Goal: Task Accomplishment & Management: Manage account settings

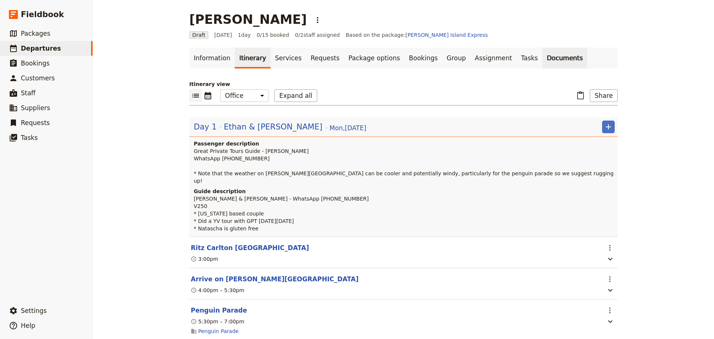
click at [542, 60] on link "Documents" at bounding box center [564, 58] width 45 height 21
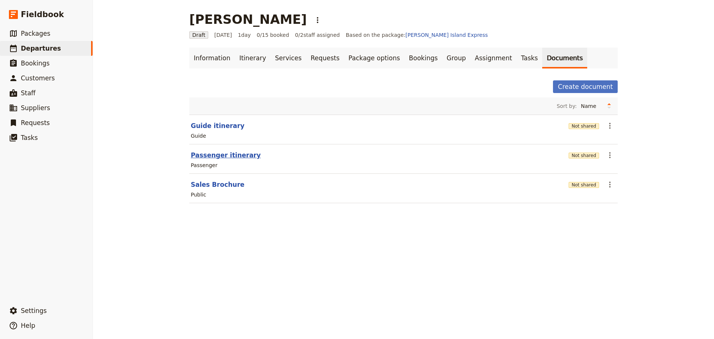
click at [226, 157] on button "Passenger itinerary" at bounding box center [226, 155] width 70 height 9
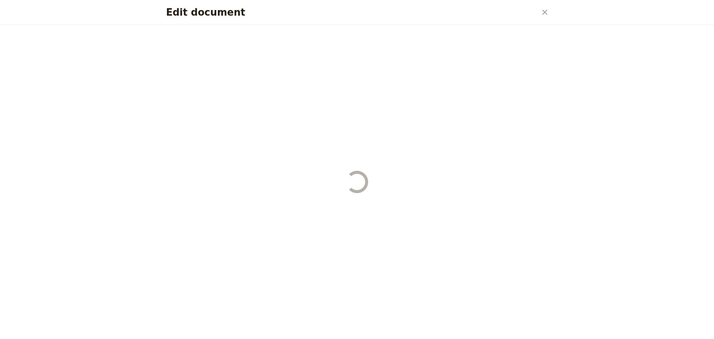
select select "PASSENGER"
select select "RUN_SHEET"
select select "DEFAULT"
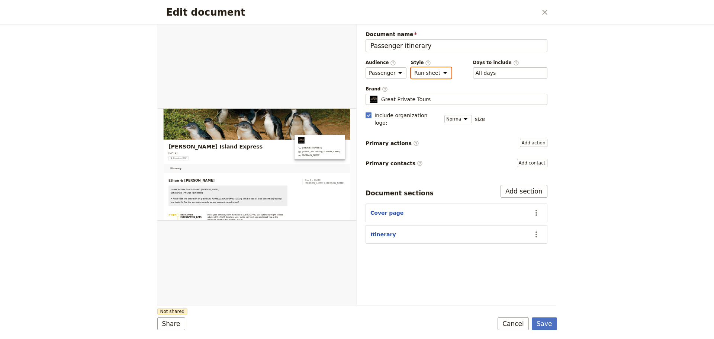
click at [439, 69] on select "Brochure Run sheet" at bounding box center [431, 72] width 41 height 11
select select "BROCHURE"
click at [411, 67] on select "Brochure Run sheet" at bounding box center [431, 72] width 41 height 11
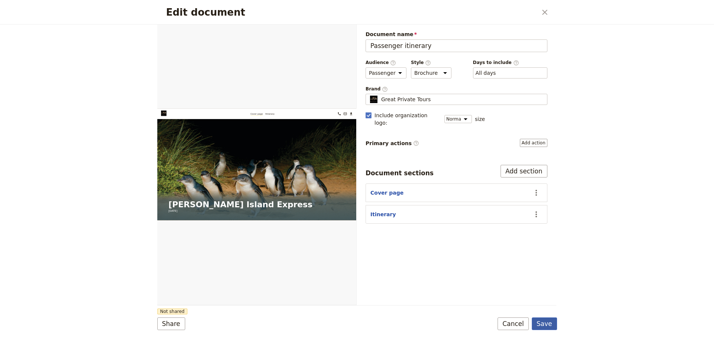
click at [548, 258] on button "Save" at bounding box center [544, 323] width 25 height 13
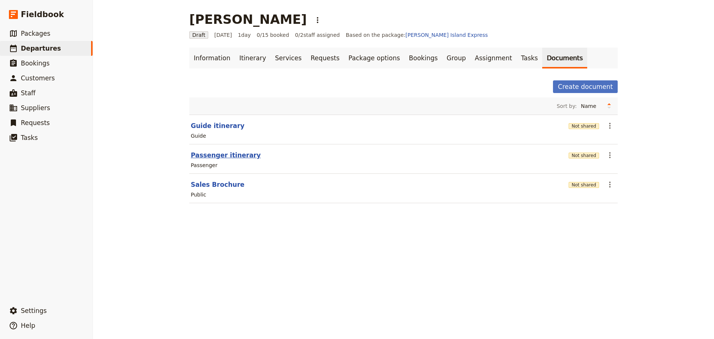
click at [208, 154] on button "Passenger itinerary" at bounding box center [226, 155] width 70 height 9
select select "PASSENGER"
select select "DEFAULT"
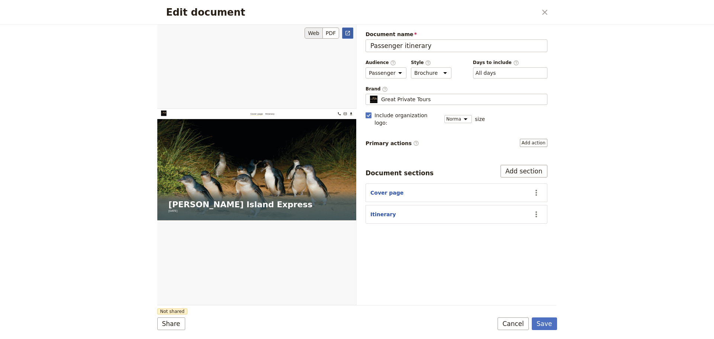
click at [349, 35] on icon "Open full preview" at bounding box center [347, 33] width 4 height 4
click at [520, 258] on button "Cancel" at bounding box center [512, 323] width 31 height 13
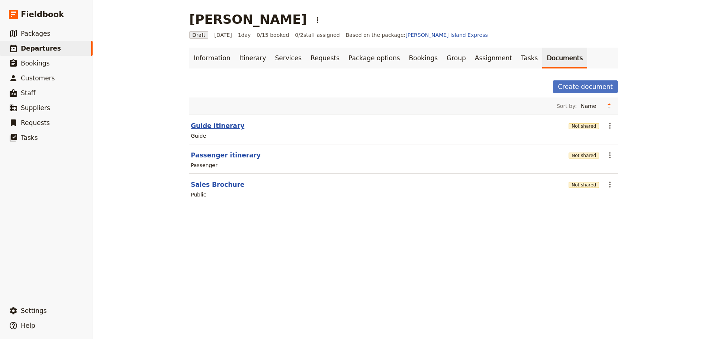
click at [207, 123] on button "Guide itinerary" at bounding box center [218, 125] width 54 height 9
select select "STAFF"
select select "RUN_SHEET"
select select "DEFAULT"
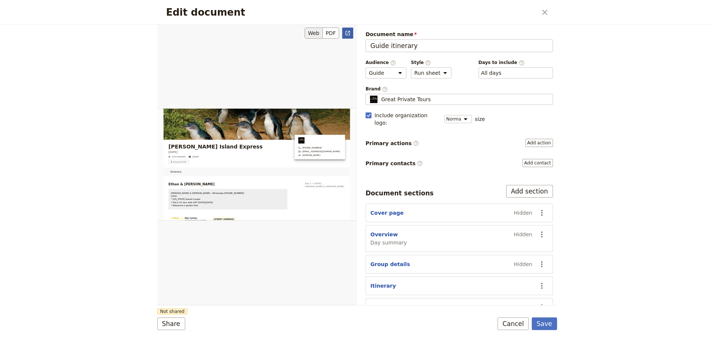
click at [351, 34] on link "​" at bounding box center [347, 33] width 11 height 11
click at [511, 258] on button "Cancel" at bounding box center [512, 323] width 31 height 13
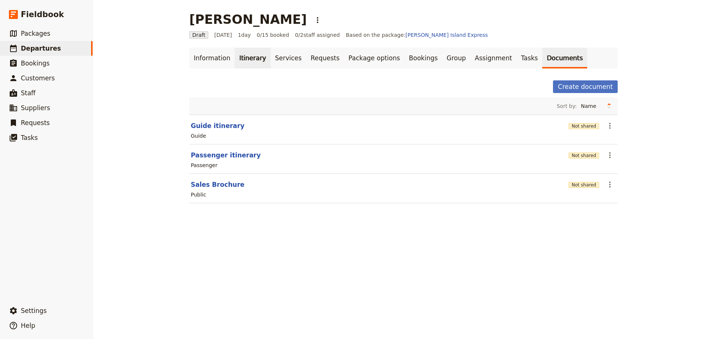
click at [246, 54] on link "Itinerary" at bounding box center [253, 58] width 36 height 21
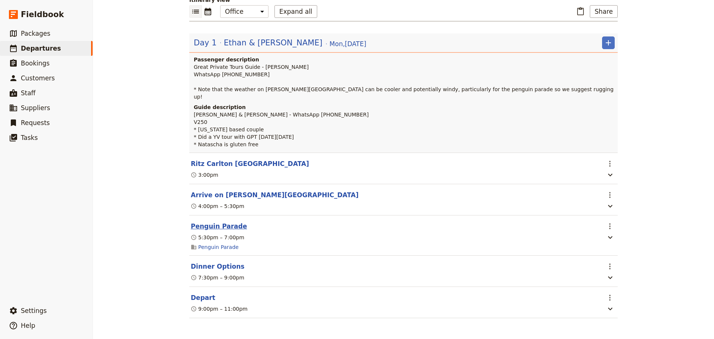
click at [220, 226] on button "Penguin Parade" at bounding box center [219, 226] width 56 height 9
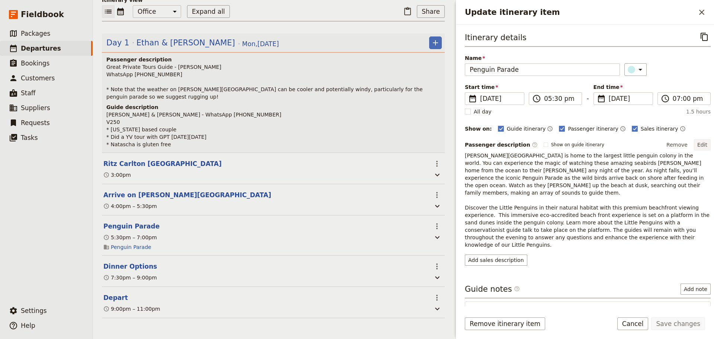
click at [571, 143] on button "Edit" at bounding box center [702, 144] width 17 height 11
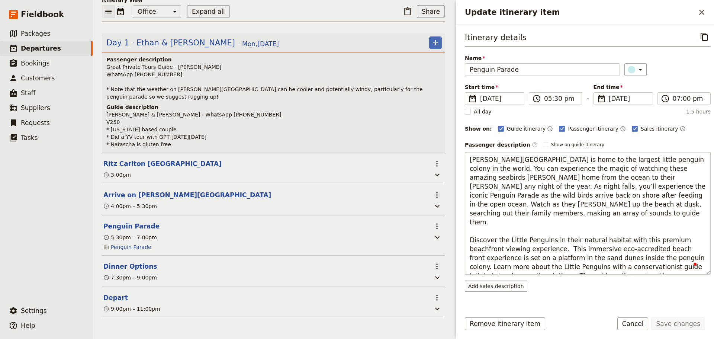
click at [469, 258] on textarea "[PERSON_NAME][GEOGRAPHIC_DATA] is home to the largest little penguin colony in …" at bounding box center [588, 213] width 246 height 123
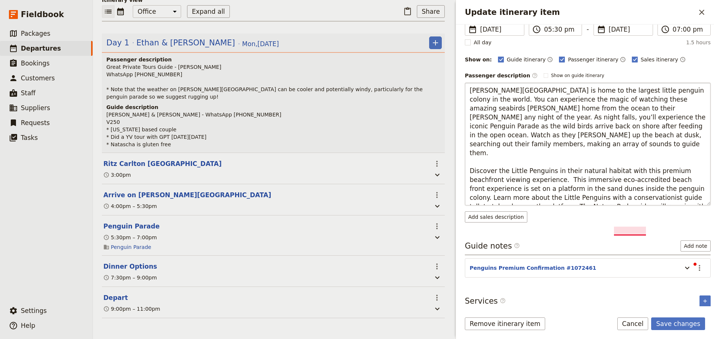
scroll to position [105, 0]
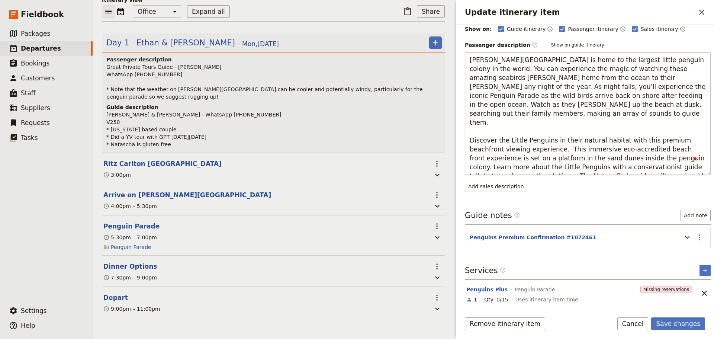
click at [571, 161] on textarea "[PERSON_NAME][GEOGRAPHIC_DATA] is home to the largest little penguin colony in …" at bounding box center [588, 113] width 246 height 123
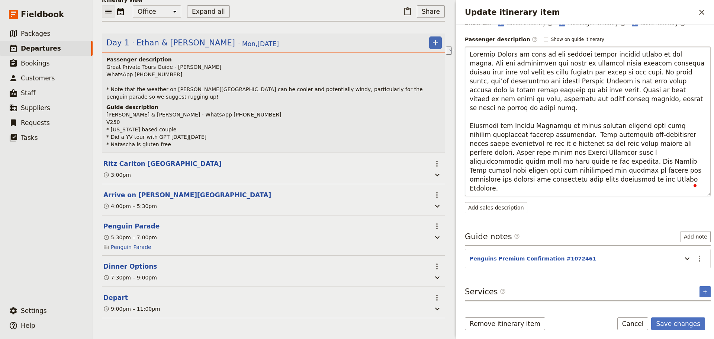
drag, startPoint x: 669, startPoint y: 187, endPoint x: 542, endPoint y: 189, distance: 126.8
click at [539, 191] on textarea "To enrich screen reader interactions, please activate Accessibility in Grammarl…" at bounding box center [588, 120] width 246 height 149
click at [471, 176] on textarea "To enrich screen reader interactions, please activate Accessibility in Grammarl…" at bounding box center [588, 120] width 246 height 149
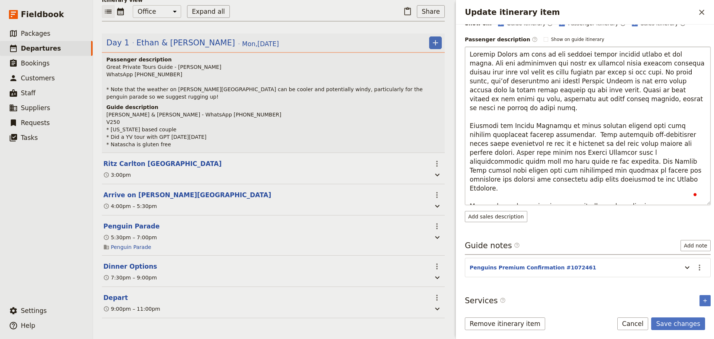
click at [544, 200] on textarea "To enrich screen reader interactions, please activate Accessibility in Grammarl…" at bounding box center [588, 125] width 246 height 158
drag, startPoint x: 642, startPoint y: 196, endPoint x: 613, endPoint y: 195, distance: 28.6
click at [571, 195] on textarea "To enrich screen reader interactions, please activate Accessibility in Grammarl…" at bounding box center [588, 125] width 246 height 158
type textarea "Loremip Dolors am cons ad eli seddoei tempor incidid utlabo et dol magna. Ali e…"
click at [571, 258] on form "Itinerary details ​ Name Penguin Parade ​ Start time ​ [DATE] [DATE] [DATE] 17:…" at bounding box center [585, 182] width 258 height 314
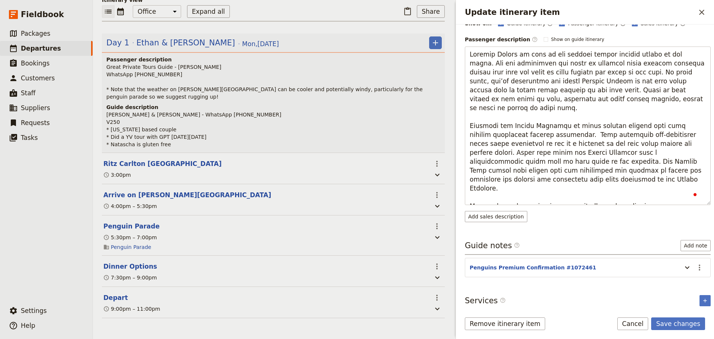
scroll to position [81, 0]
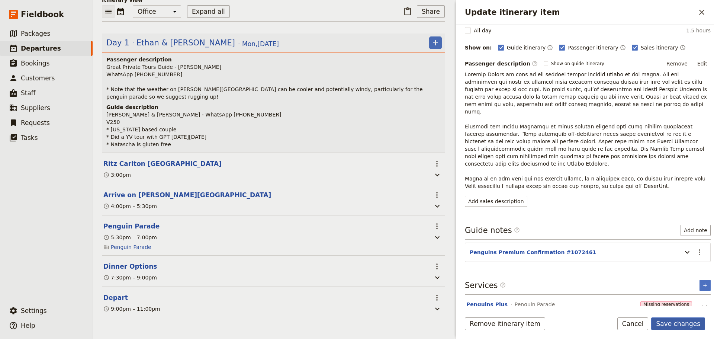
click at [571, 258] on button "Save changes" at bounding box center [678, 323] width 54 height 13
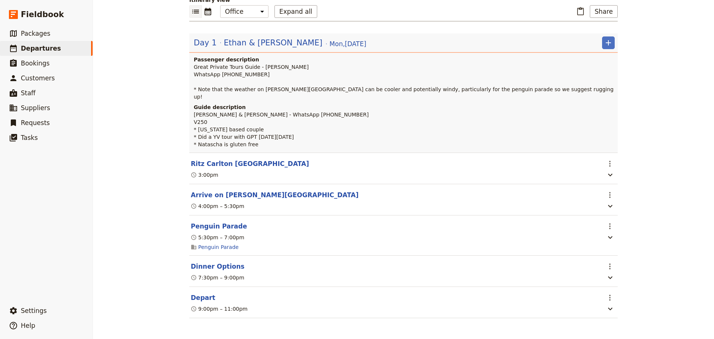
scroll to position [87, 0]
click at [221, 222] on button "Penguin Parade" at bounding box center [219, 226] width 56 height 9
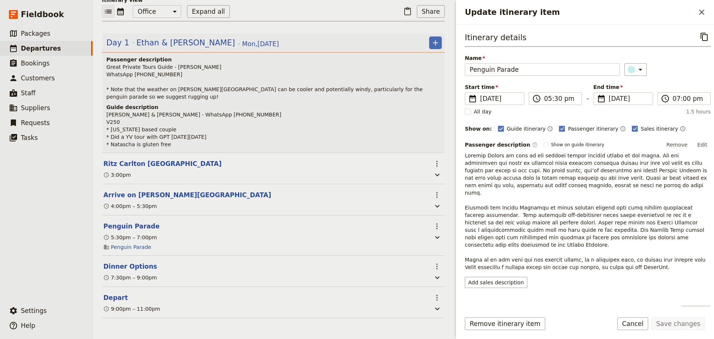
scroll to position [81, 0]
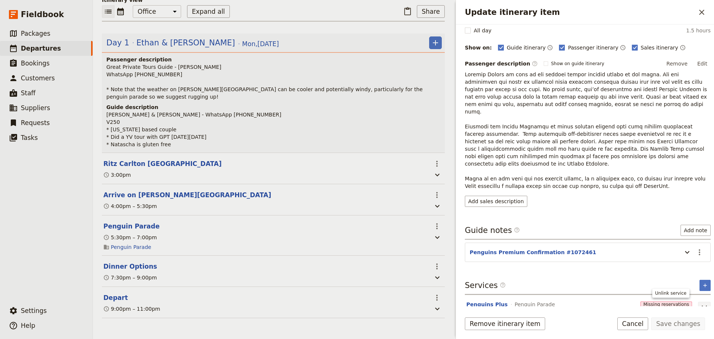
click at [571, 258] on icon "Unlink service" at bounding box center [703, 307] width 5 height 5
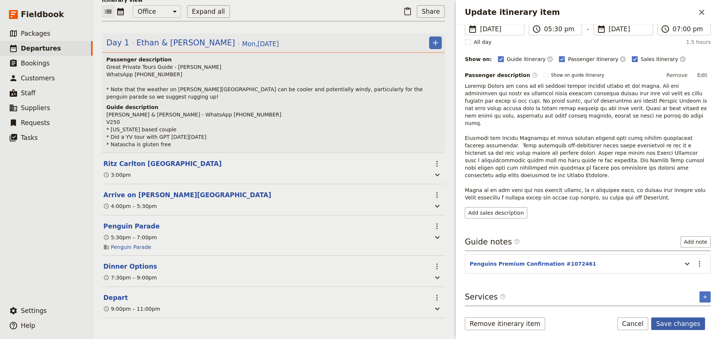
scroll to position [0, 0]
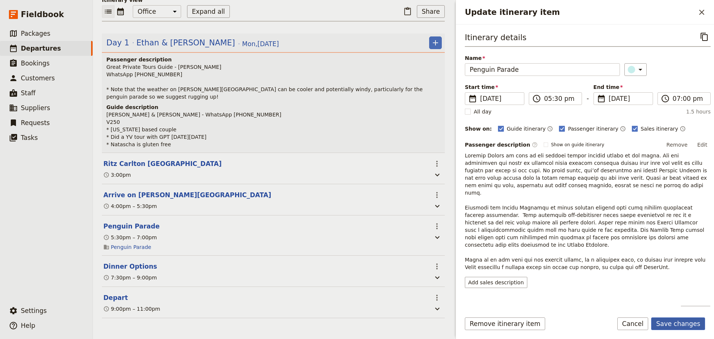
click at [571, 258] on button "Save changes" at bounding box center [678, 323] width 54 height 13
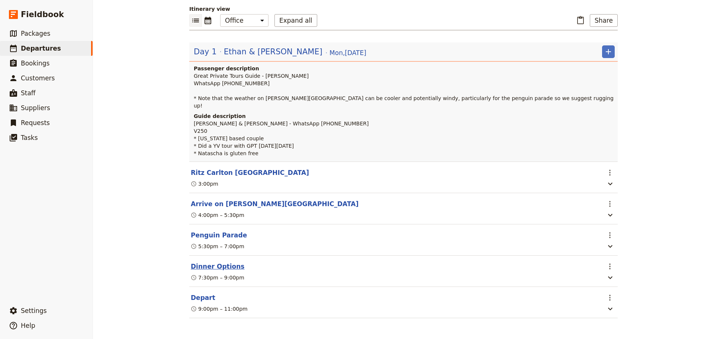
click at [207, 258] on button "Dinner Options" at bounding box center [218, 266] width 54 height 9
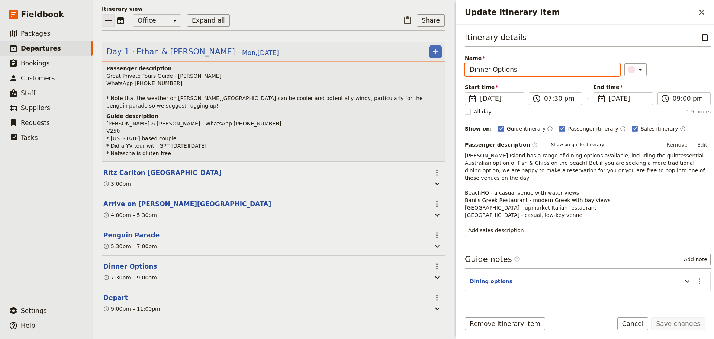
drag, startPoint x: 521, startPoint y: 69, endPoint x: 436, endPoint y: 70, distance: 85.1
click at [436, 70] on div "[PERSON_NAME] ​ Saving... Draft [DATE] 1 day 0/15 booked 0 / 2 staff assigned B…" at bounding box center [403, 169] width 621 height 339
type input "Dining in [GEOGRAPHIC_DATA]"
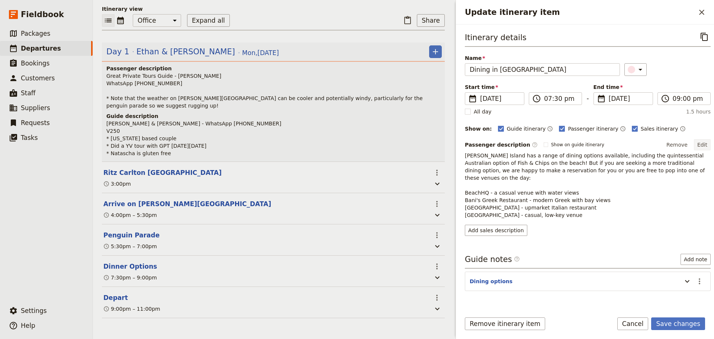
click at [571, 143] on button "Edit" at bounding box center [702, 144] width 17 height 11
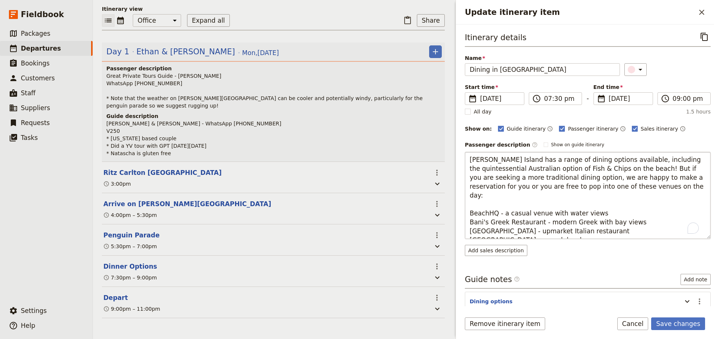
click at [571, 169] on textarea "[PERSON_NAME] Island has a range of dining options available, including the qui…" at bounding box center [588, 195] width 246 height 87
drag, startPoint x: 540, startPoint y: 178, endPoint x: 615, endPoint y: 159, distance: 77.3
click at [571, 159] on textarea "[PERSON_NAME] Island has a range of dining options available, including the qui…" at bounding box center [588, 195] width 246 height 87
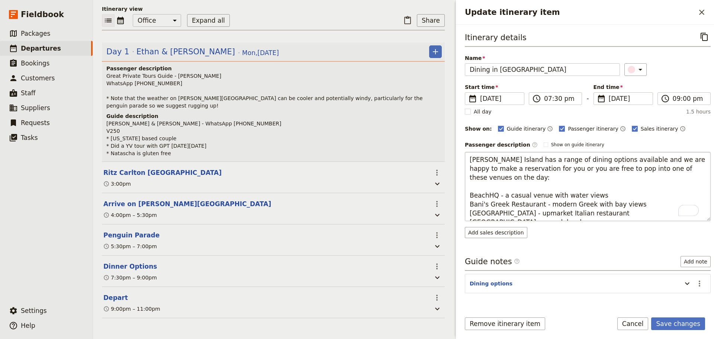
click at [514, 176] on textarea "[PERSON_NAME] Island has a range of dining options available and we are happy t…" at bounding box center [588, 186] width 246 height 69
click at [571, 170] on textarea "[PERSON_NAME] Island has a range of dining options available and we are happy t…" at bounding box center [588, 186] width 246 height 69
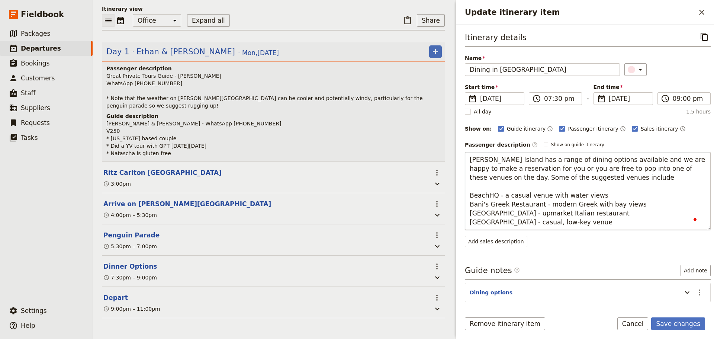
type textarea "[PERSON_NAME] Island has a range of dining options available and we are happy t…"
click at [571, 258] on div "Itinerary details ​ Name Dining in [GEOGRAPHIC_DATA] ​ Start time ​ [DATE] [DAT…" at bounding box center [588, 167] width 246 height 275
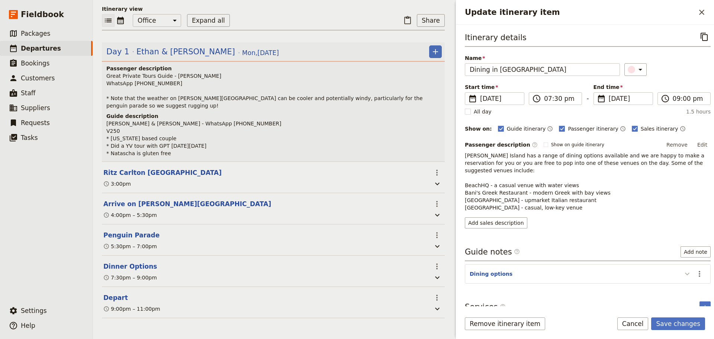
click at [571, 258] on icon "Update itinerary item" at bounding box center [686, 273] width 9 height 9
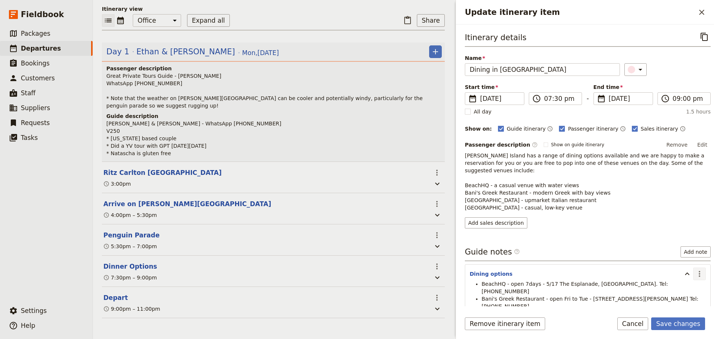
click at [571, 258] on icon "Actions" at bounding box center [699, 273] width 9 height 9
click at [571, 258] on span "Edit note" at bounding box center [677, 281] width 35 height 7
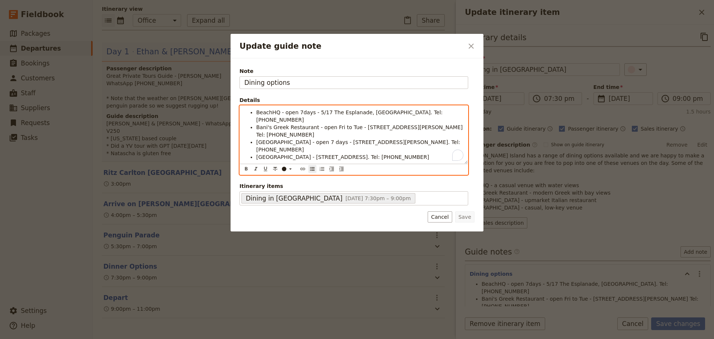
click at [416, 153] on li "[GEOGRAPHIC_DATA] - [STREET_ADDRESS]. Tel: [PHONE_NUMBER]" at bounding box center [359, 156] width 207 height 7
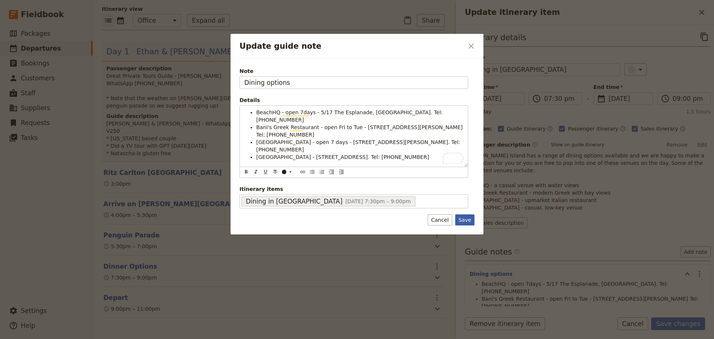
click at [462, 219] on button "Save" at bounding box center [464, 219] width 19 height 11
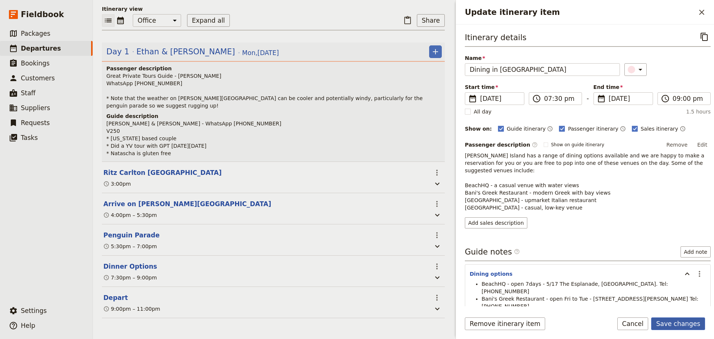
click at [571, 258] on button "Save changes" at bounding box center [678, 323] width 54 height 13
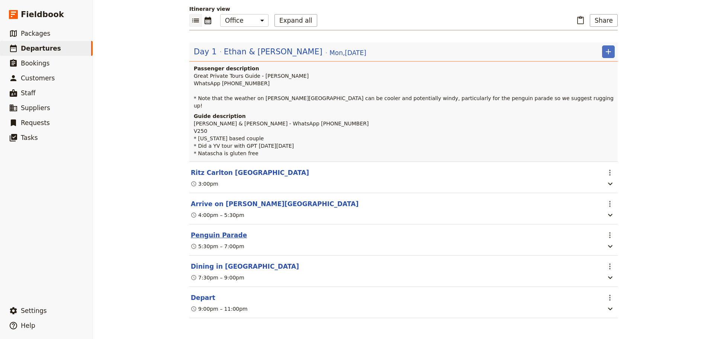
click at [197, 231] on button "Penguin Parade" at bounding box center [219, 234] width 56 height 9
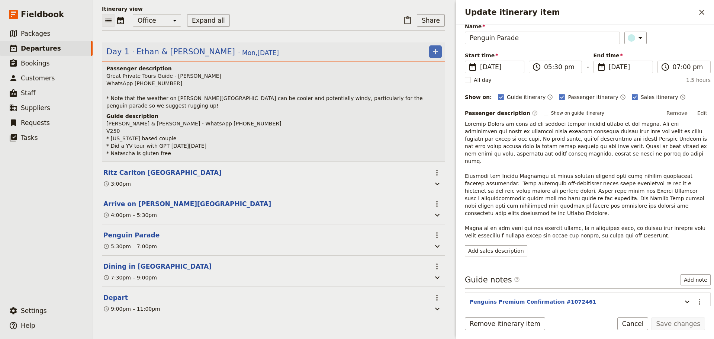
scroll to position [55, 0]
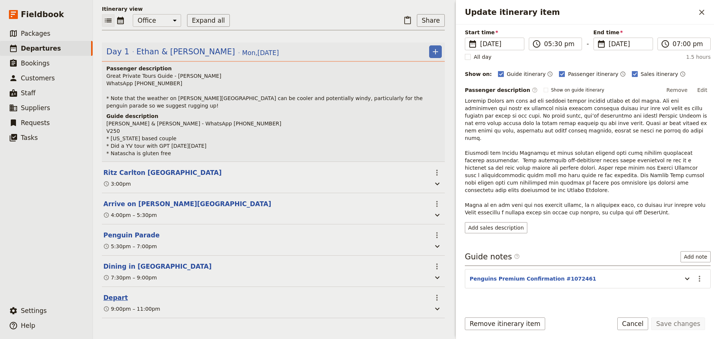
click at [118, 258] on button "Depart" at bounding box center [115, 297] width 25 height 9
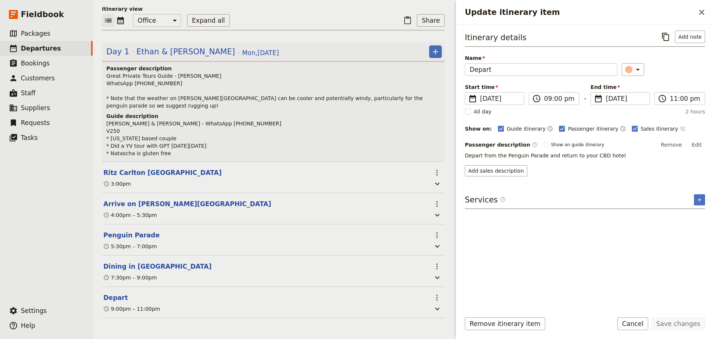
click at [571, 129] on icon "Time not shown on sales itinerary" at bounding box center [682, 129] width 6 height 6
click at [571, 142] on button "Edit" at bounding box center [696, 144] width 17 height 11
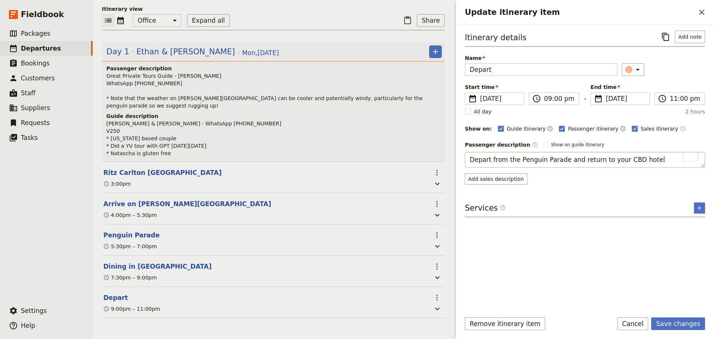
drag, startPoint x: 663, startPoint y: 159, endPoint x: 598, endPoint y: 155, distance: 65.6
click at [571, 155] on textarea "Depart from the Penguin Parade and return to your CBD hotel" at bounding box center [585, 160] width 240 height 16
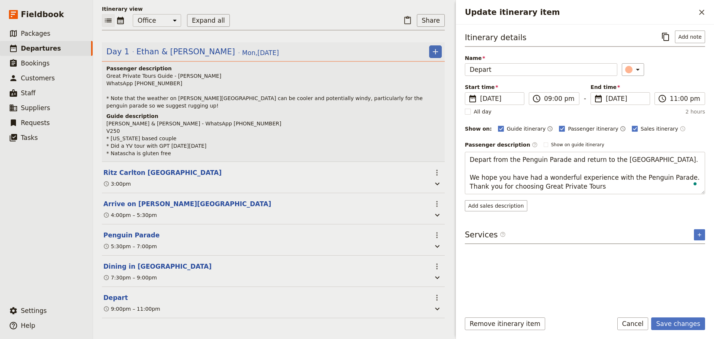
type textarea "Depart from the Penguin Parade and return to the [GEOGRAPHIC_DATA]. We hope you…"
click at [571, 258] on form "Itinerary details ​ Add note Name Depart ​ Start time ​ [DATE] [DATE] [DATE] 21…" at bounding box center [585, 182] width 258 height 314
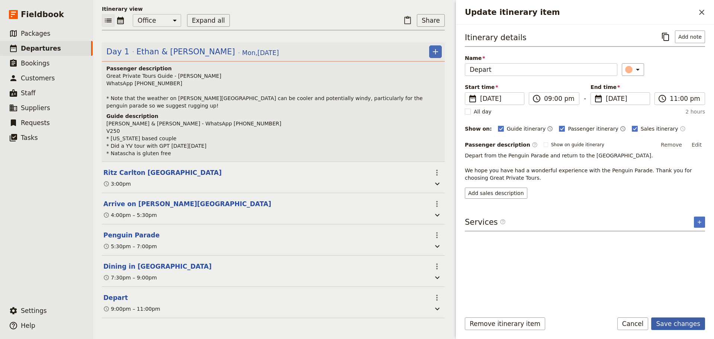
click at [571, 258] on button "Save changes" at bounding box center [678, 323] width 54 height 13
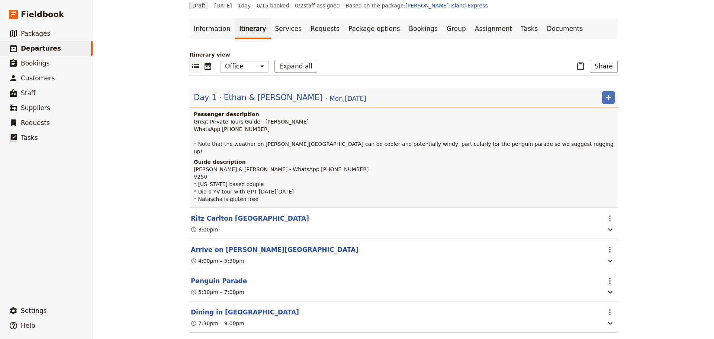
scroll to position [0, 0]
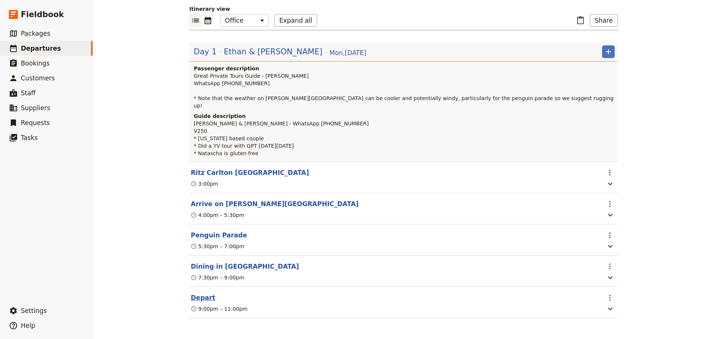
click at [198, 258] on button "Depart" at bounding box center [203, 297] width 25 height 9
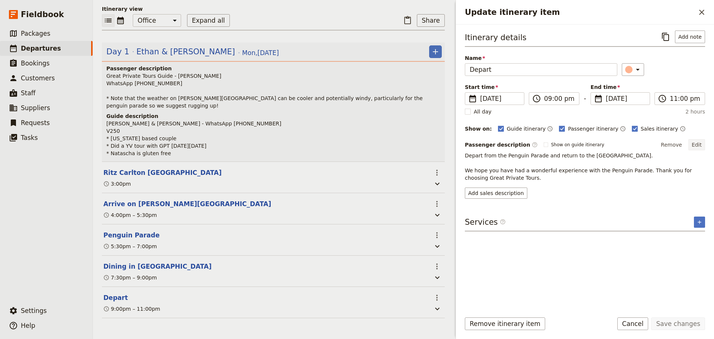
click at [571, 143] on button "Edit" at bounding box center [696, 144] width 17 height 11
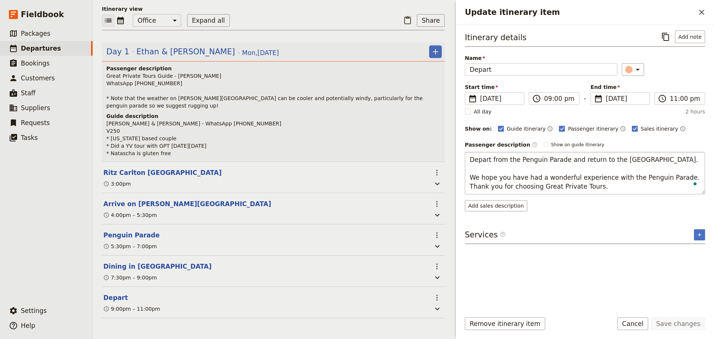
click at [506, 163] on textarea "Depart from the Penguin Parade and return to the [GEOGRAPHIC_DATA]. We hope you…" at bounding box center [585, 173] width 240 height 42
drag, startPoint x: 506, startPoint y: 163, endPoint x: 551, endPoint y: 161, distance: 45.4
click at [551, 161] on textarea "Depart from the Penguin Parade and return to the [GEOGRAPHIC_DATA]. We hope you…" at bounding box center [585, 173] width 240 height 42
click at [571, 161] on textarea "Depart from your dining venue and return to the [GEOGRAPHIC_DATA]. We hope you …" at bounding box center [585, 173] width 240 height 42
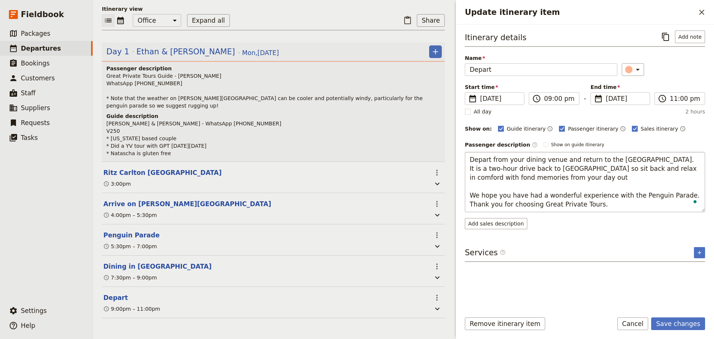
type textarea "Depart from your dining venue and return to the [GEOGRAPHIC_DATA]. It is a two-…"
click at [571, 258] on form "Itinerary details ​ Add note Name Depart ​ Start time ​ [DATE] [DATE] [DATE] 21…" at bounding box center [585, 182] width 258 height 314
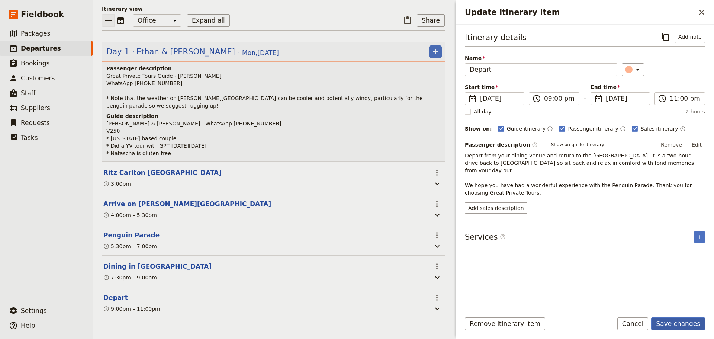
click at [571, 258] on button "Save changes" at bounding box center [678, 323] width 54 height 13
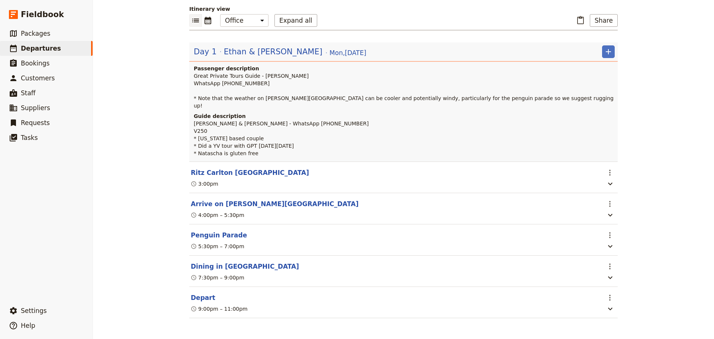
scroll to position [78, 0]
click at [226, 53] on span "Ethan & [PERSON_NAME]" at bounding box center [273, 51] width 98 height 11
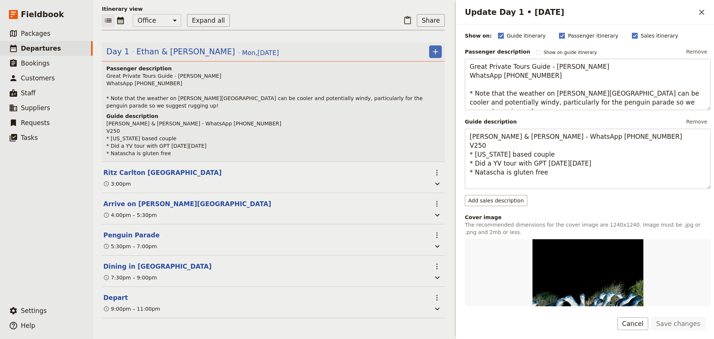
scroll to position [74, 0]
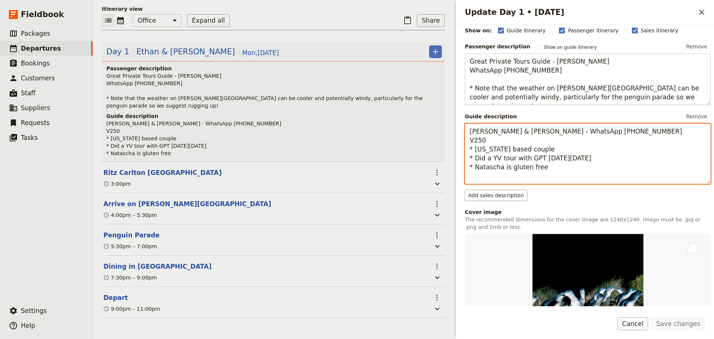
click at [552, 175] on textarea "[PERSON_NAME] & [PERSON_NAME] - WhatsApp [PHONE_NUMBER] V250 * [US_STATE] based…" at bounding box center [588, 153] width 246 height 60
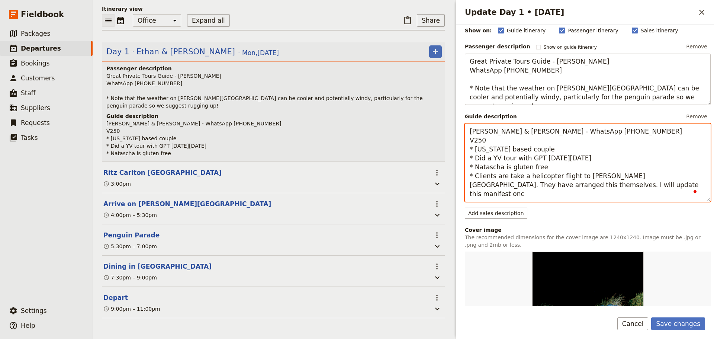
type textarea "[PERSON_NAME] & [PERSON_NAME] - WhatsApp [PHONE_NUMBER] V250 * [US_STATE] based…"
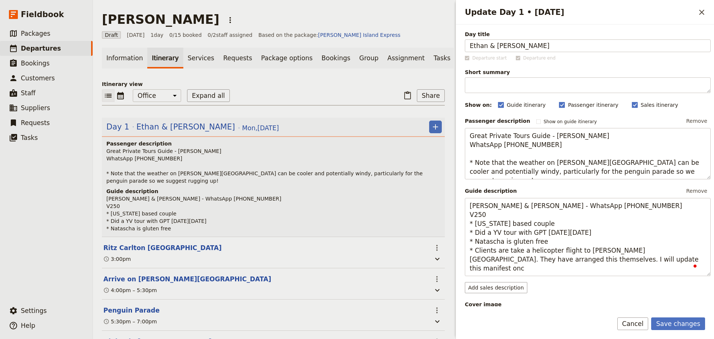
scroll to position [74, 0]
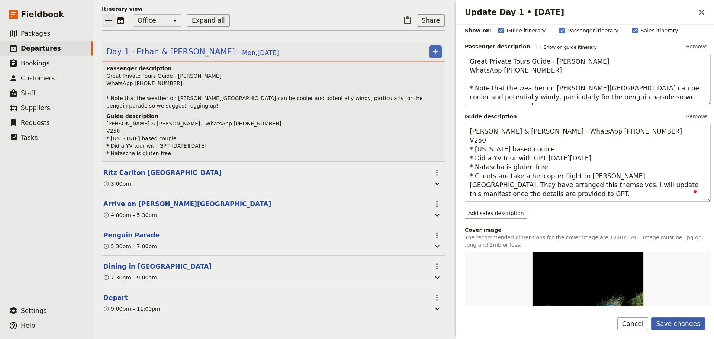
type textarea "Ethan Boultinghouse & Natascha Elbech Natascha - WhatsApp +1 202 320 0698 V250 …"
click at [687, 324] on button "Save changes" at bounding box center [678, 323] width 54 height 13
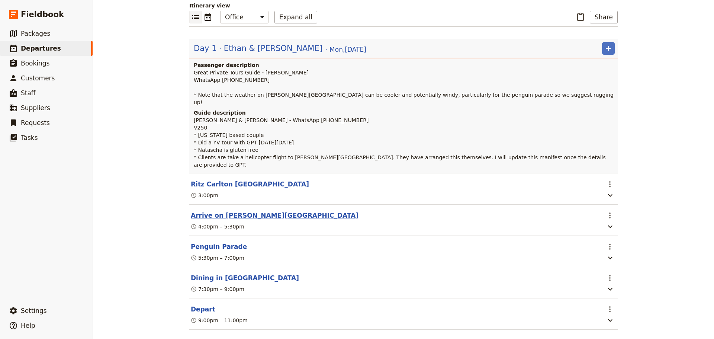
click at [241, 211] on button "Arrive on [PERSON_NAME][GEOGRAPHIC_DATA]" at bounding box center [275, 215] width 168 height 9
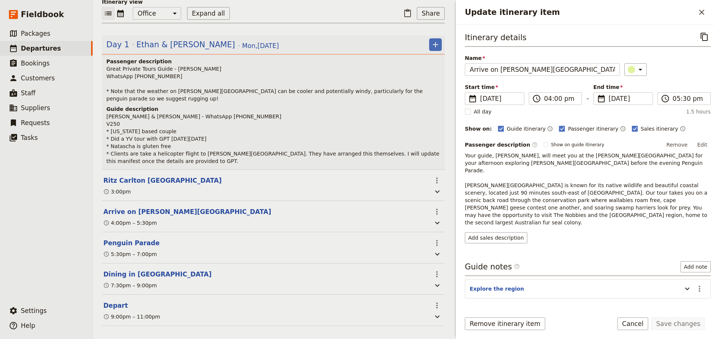
click at [138, 179] on section "Ritz Carlton Melbourne ​ 3:00pm" at bounding box center [273, 185] width 343 height 32
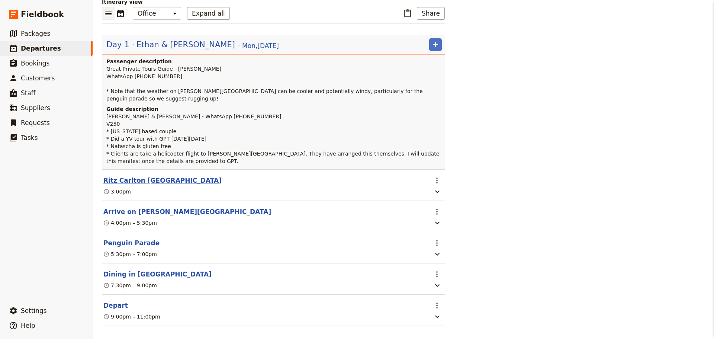
click at [129, 184] on div "Ethan Boultinghouse ​ Draft 8 Sep 2025 1 day 0/15 booked 0 / 2 staff assigned B…" at bounding box center [273, 169] width 361 height 339
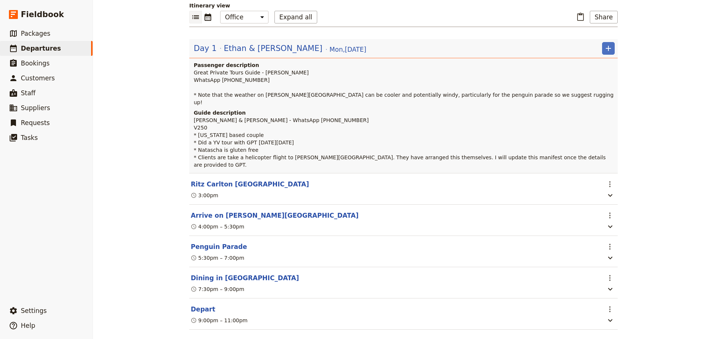
click at [202, 180] on button "Ritz Carlton [GEOGRAPHIC_DATA]" at bounding box center [250, 184] width 118 height 9
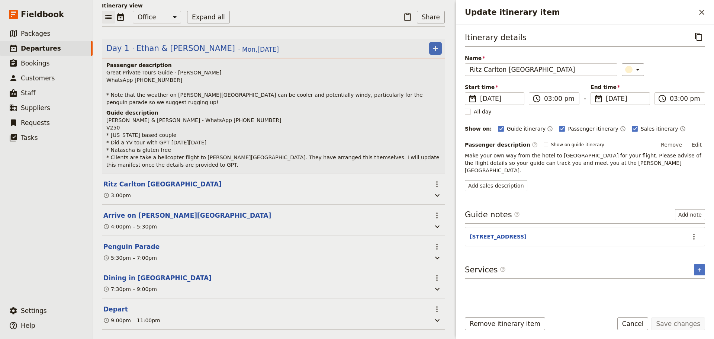
scroll to position [82, 0]
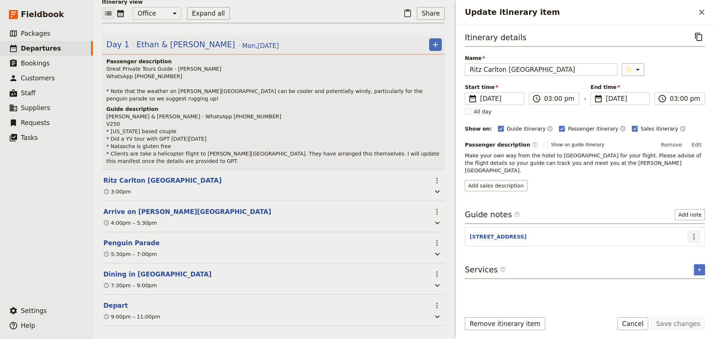
click at [692, 232] on icon "Actions" at bounding box center [693, 236] width 9 height 9
click at [690, 245] on span "Edit note" at bounding box center [677, 244] width 35 height 7
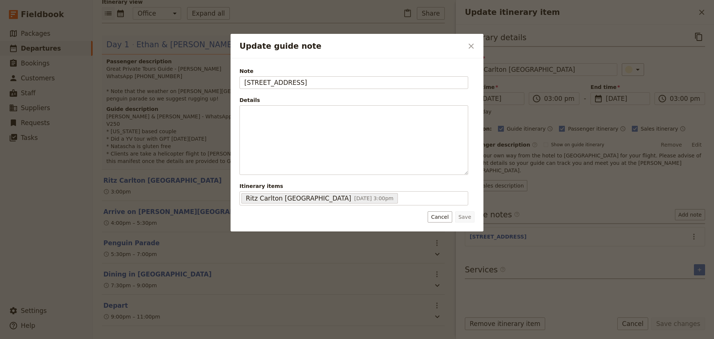
drag, startPoint x: 344, startPoint y: 84, endPoint x: 236, endPoint y: 84, distance: 107.8
click at [236, 84] on div "Note 25 Veterans Drive, Newhaven Details ​ ​ ​ ​ ​ ​ ​ ​ ​ ​ Itinerary items Ri…" at bounding box center [356, 144] width 253 height 173
click at [468, 219] on button "Save" at bounding box center [464, 216] width 19 height 11
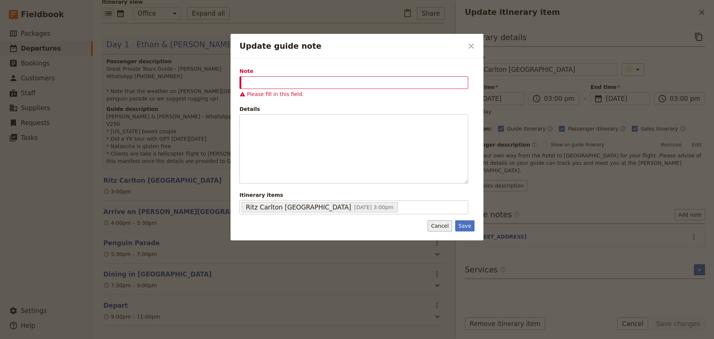
click at [442, 226] on button "Cancel" at bounding box center [439, 225] width 24 height 11
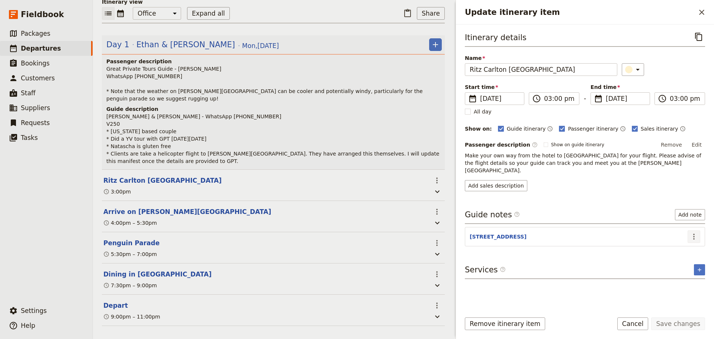
click at [693, 233] on icon "Actions" at bounding box center [693, 236] width 1 height 6
click at [681, 253] on span "Remove note" at bounding box center [677, 255] width 35 height 7
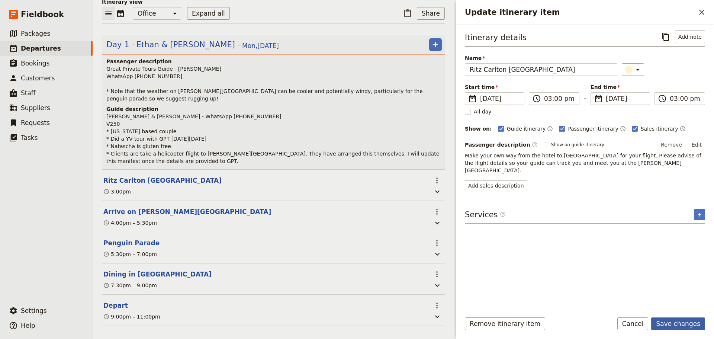
click at [682, 318] on button "Save changes" at bounding box center [678, 323] width 54 height 13
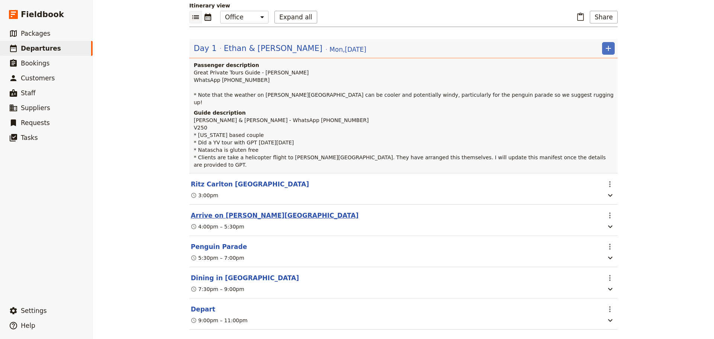
click at [206, 211] on button "Arrive on [PERSON_NAME][GEOGRAPHIC_DATA]" at bounding box center [275, 215] width 168 height 9
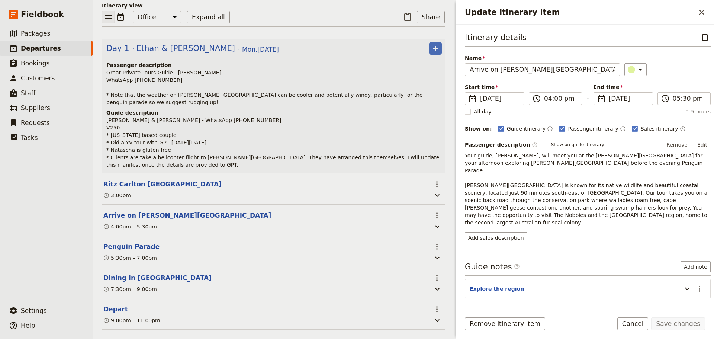
scroll to position [82, 0]
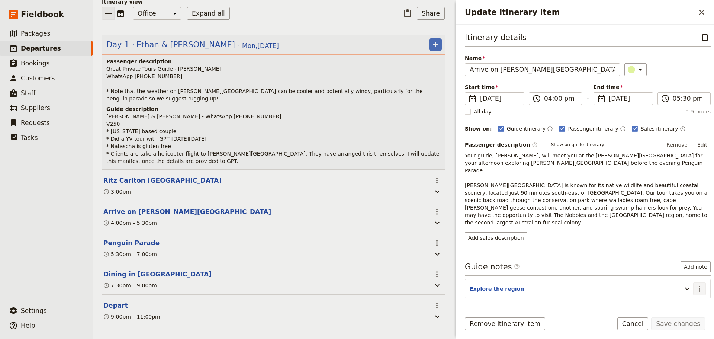
click at [695, 284] on icon "Actions" at bounding box center [699, 288] width 9 height 9
click at [681, 288] on span "Edit note" at bounding box center [671, 289] width 23 height 7
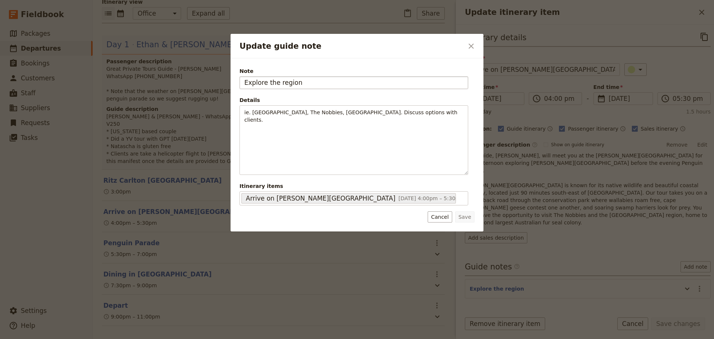
drag, startPoint x: 336, startPoint y: 88, endPoint x: 244, endPoint y: 85, distance: 91.5
click at [244, 86] on input "Explore the region" at bounding box center [353, 82] width 229 height 13
click at [245, 82] on input "[STREET_ADDRESS]" at bounding box center [353, 82] width 229 height 13
type input "Phillip Island Airport @ 25 Veterans Drive, Newhaven"
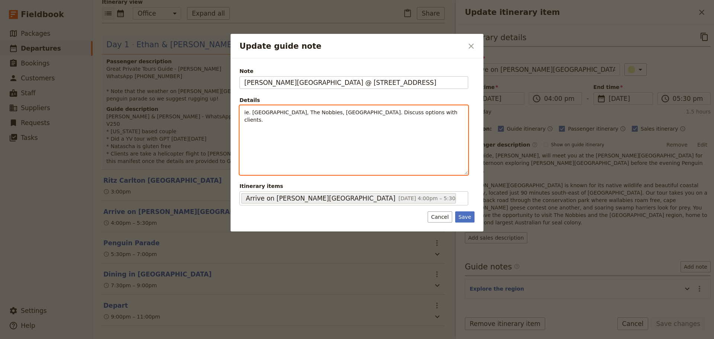
click at [240, 112] on div "ie. [GEOGRAPHIC_DATA], The Nobbies, [GEOGRAPHIC_DATA]. Discuss options with cli…" at bounding box center [354, 140] width 228 height 69
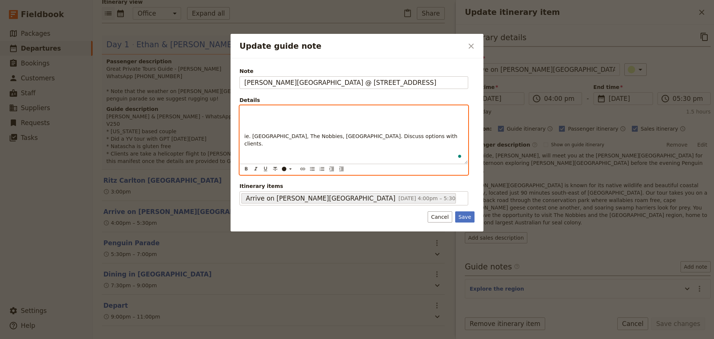
click at [256, 111] on p "To enrich screen reader interactions, please activate Accessibility in Grammarl…" at bounding box center [353, 112] width 219 height 7
click at [313, 168] on icon "Bulleted list" at bounding box center [312, 169] width 6 height 6
drag, startPoint x: 289, startPoint y: 133, endPoint x: 244, endPoint y: 122, distance: 46.7
click at [244, 122] on div "Client flight details TBA. Please be at the airport for a 4pm landing. ie. Cape…" at bounding box center [354, 135] width 228 height 58
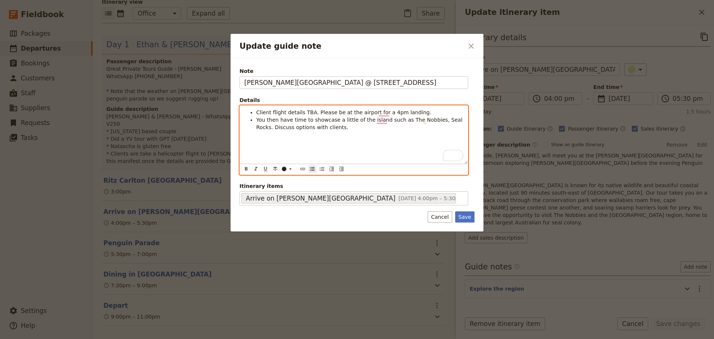
click at [428, 123] on li "You then have time to showcase a little of the island such as The Nobbies, Seal…" at bounding box center [359, 123] width 207 height 15
click at [426, 121] on span "You then have time to showcase a little of the island such as The Nobbies, Seal…" at bounding box center [360, 123] width 208 height 13
click at [255, 129] on ul "Client flight details TBA. Please be at the airport for a 4pm landing. You then…" at bounding box center [353, 120] width 219 height 22
click at [314, 168] on icon "Bulleted list" at bounding box center [312, 169] width 6 height 6
click at [313, 167] on icon "Bulleted list" at bounding box center [312, 169] width 4 height 4
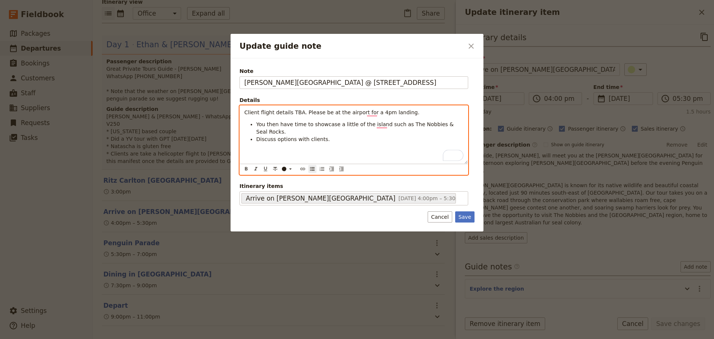
click at [332, 135] on li "Discuss options with clients." at bounding box center [359, 138] width 207 height 7
click at [243, 112] on div "Client flight details TBA. Please be at the airport for a 4pm landing. You then…" at bounding box center [354, 135] width 228 height 58
click at [311, 171] on icon "Bulleted list" at bounding box center [312, 169] width 6 height 6
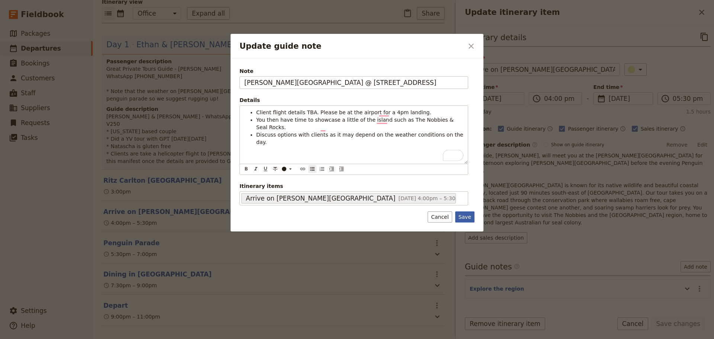
click at [467, 218] on button "Save" at bounding box center [464, 216] width 19 height 11
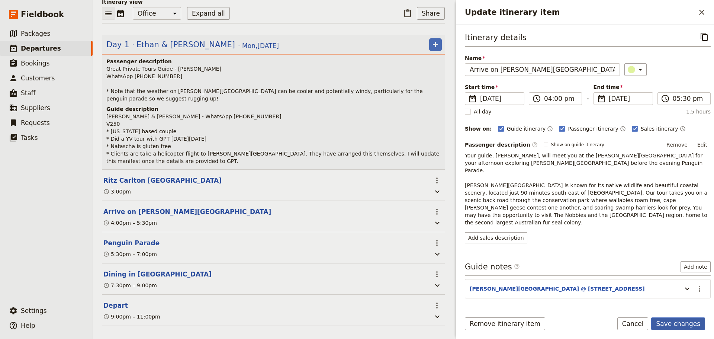
click at [669, 320] on button "Save changes" at bounding box center [678, 323] width 54 height 13
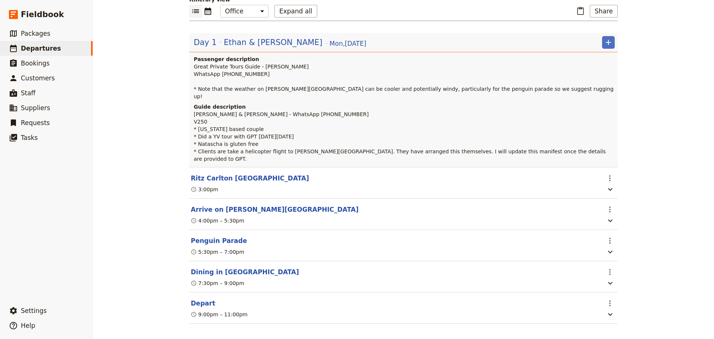
scroll to position [86, 0]
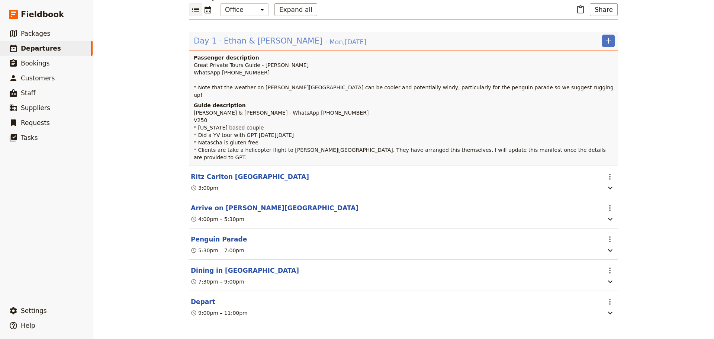
click at [248, 37] on span "Ethan & [PERSON_NAME]" at bounding box center [273, 40] width 98 height 11
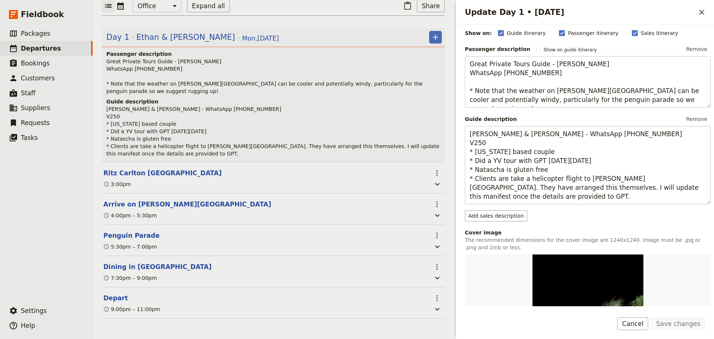
scroll to position [74, 0]
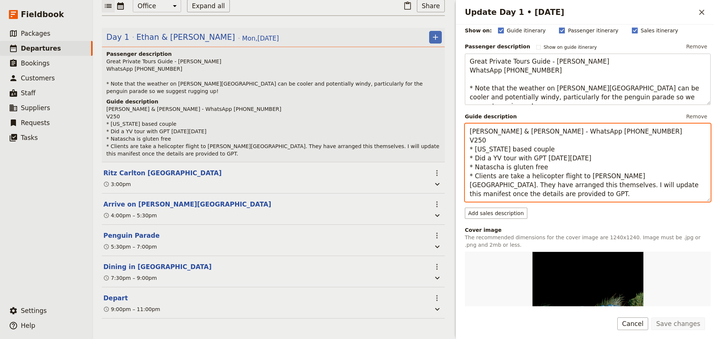
click at [688, 190] on div "Update Day 1 • 8 Sep ​ Day title Ethan & Natascha Departure start Departure end…" at bounding box center [583, 169] width 260 height 339
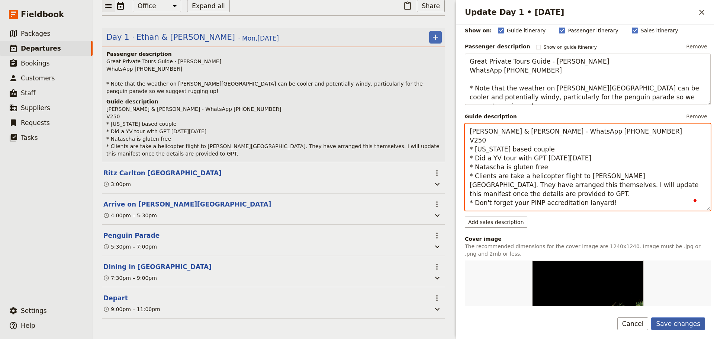
type textarea "Ethan Boultinghouse & Natascha Elbech Natascha - WhatsApp +1 202 320 0698 V250 …"
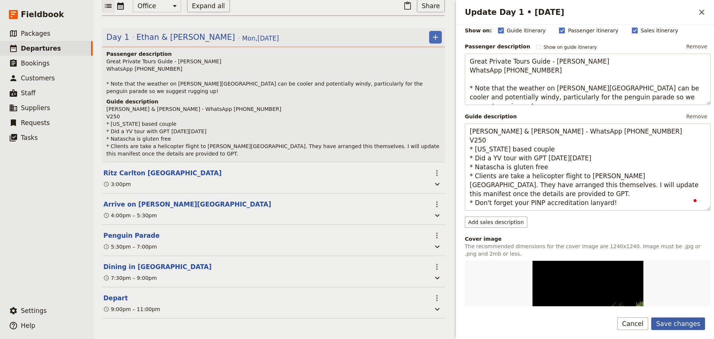
click at [686, 317] on button "Save changes" at bounding box center [678, 323] width 54 height 13
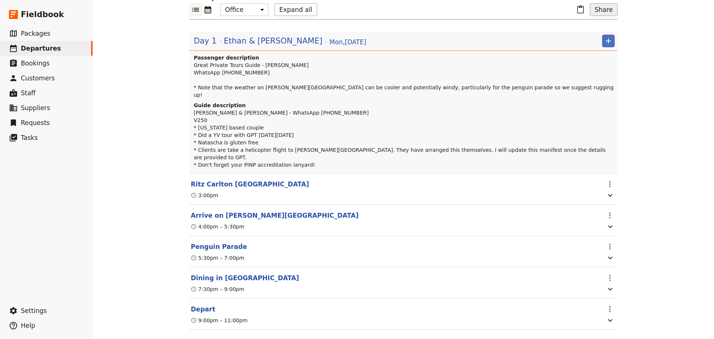
click at [603, 9] on button "Share" at bounding box center [604, 9] width 28 height 13
click at [583, 38] on span "Passenger itinerary" at bounding box center [584, 36] width 50 height 7
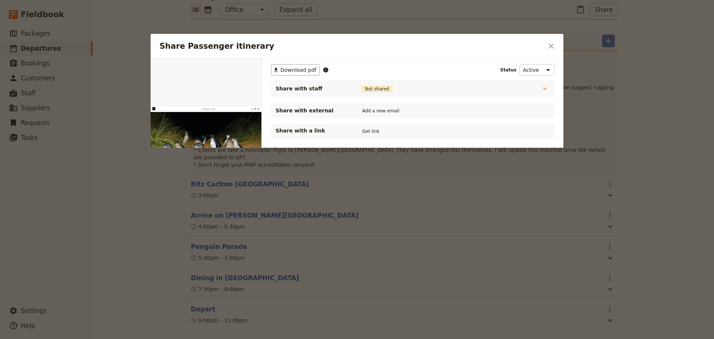
scroll to position [0, 0]
click at [369, 130] on button "Get link" at bounding box center [370, 131] width 21 height 8
click at [549, 41] on button "​" at bounding box center [551, 46] width 13 height 13
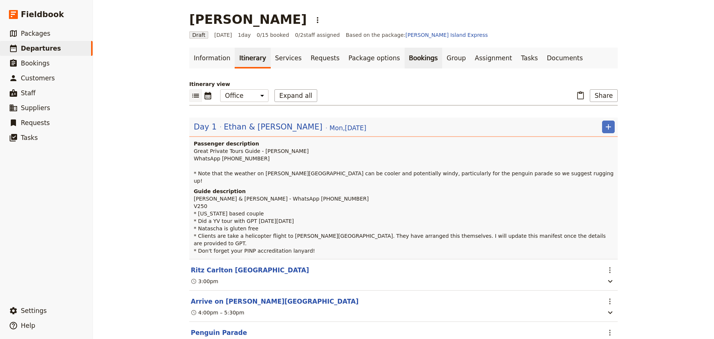
click at [404, 59] on link "Bookings" at bounding box center [423, 58] width 38 height 21
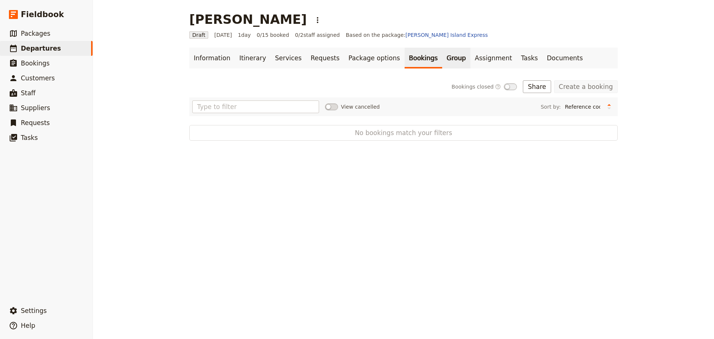
click at [442, 59] on link "Group" at bounding box center [456, 58] width 28 height 21
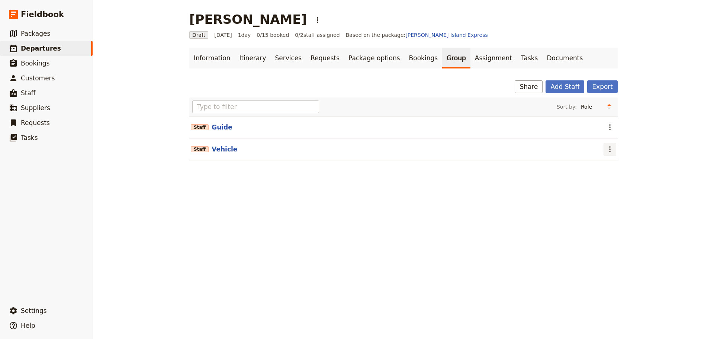
click at [605, 149] on icon "Actions" at bounding box center [609, 149] width 9 height 9
click at [612, 179] on span "Remove staff" at bounding box center [622, 175] width 34 height 7
click at [609, 129] on icon "Actions" at bounding box center [609, 127] width 1 height 6
click at [607, 144] on span "Edit staff" at bounding box center [616, 143] width 23 height 7
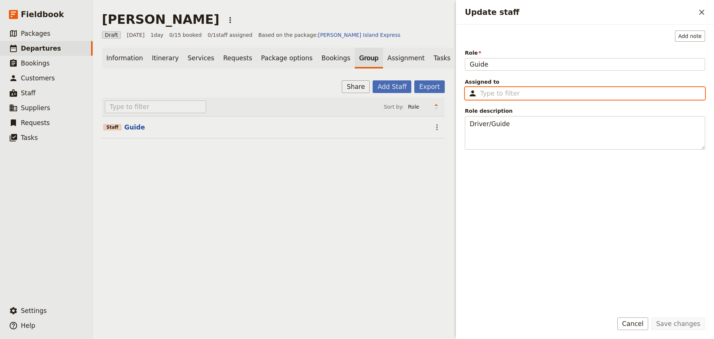
click at [497, 97] on input "Assigned to ​" at bounding box center [590, 93] width 220 height 9
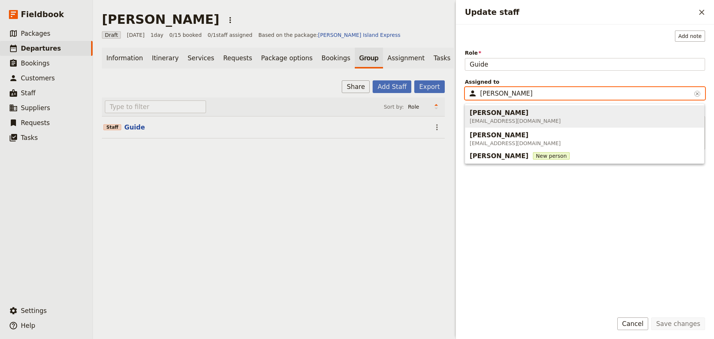
click at [525, 117] on div "Allan Larsen" at bounding box center [514, 112] width 91 height 9
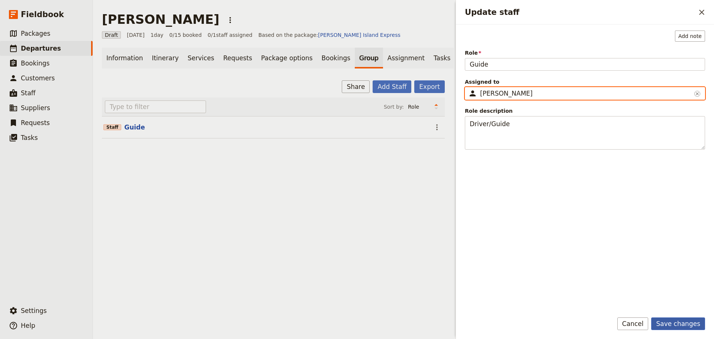
type input "Allan Larsen"
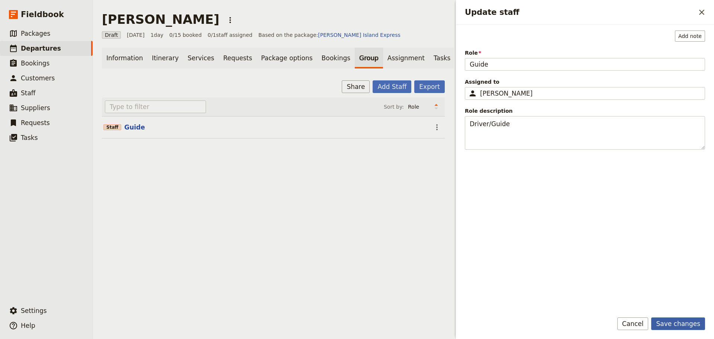
click at [694, 324] on button "Save changes" at bounding box center [678, 323] width 54 height 13
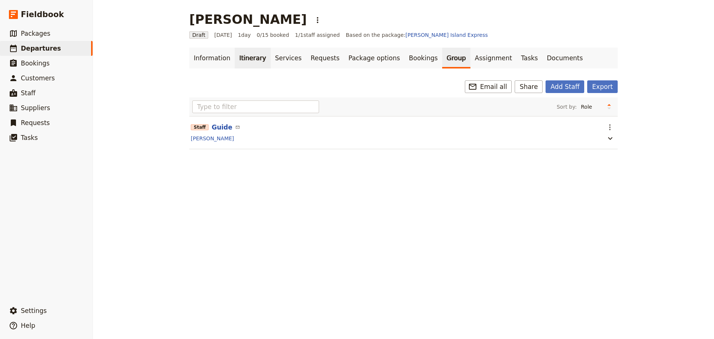
click at [236, 58] on link "Itinerary" at bounding box center [253, 58] width 36 height 21
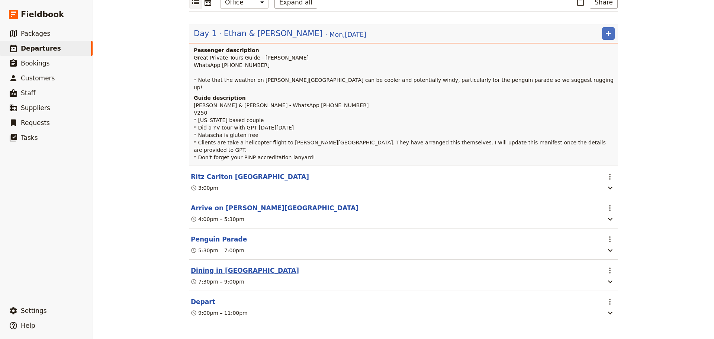
click at [207, 267] on button "Dining in [GEOGRAPHIC_DATA]" at bounding box center [245, 270] width 108 height 9
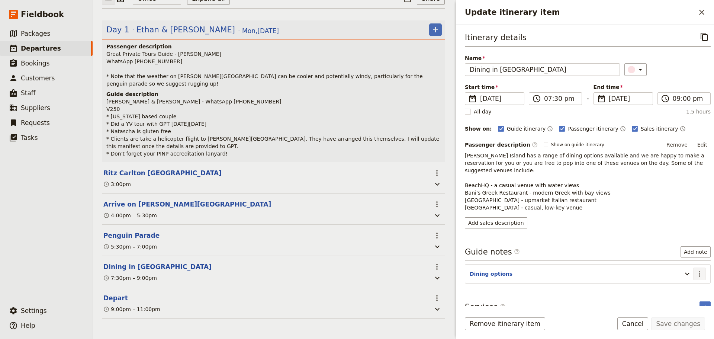
click at [695, 269] on icon "Actions" at bounding box center [699, 273] width 9 height 9
click at [695, 282] on button "Edit note" at bounding box center [677, 282] width 43 height 10
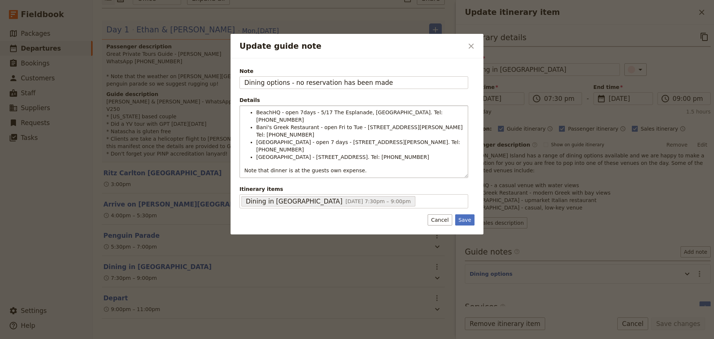
type input "Dining options - no reservation has been made"
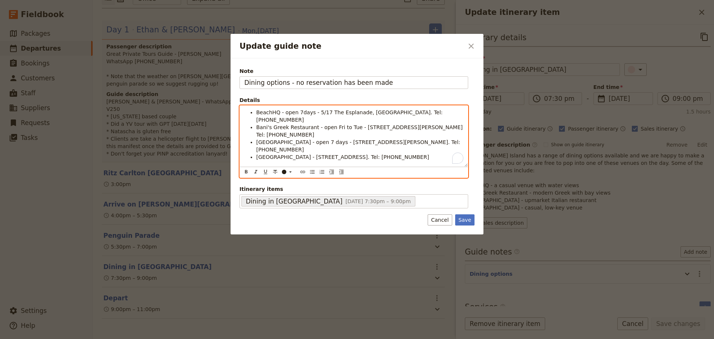
click at [355, 167] on p "Note that dinner is at the guests own expense." at bounding box center [353, 170] width 219 height 7
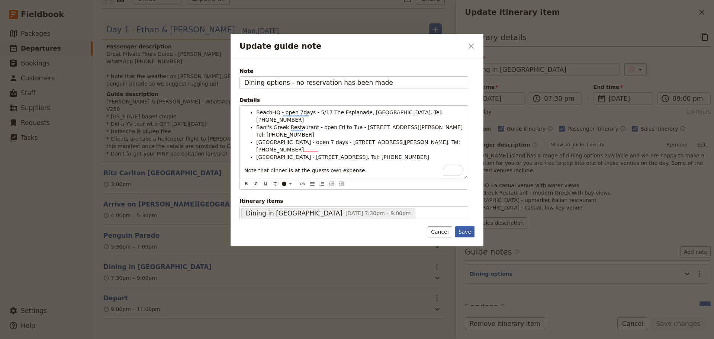
click at [465, 232] on button "Save" at bounding box center [464, 231] width 19 height 11
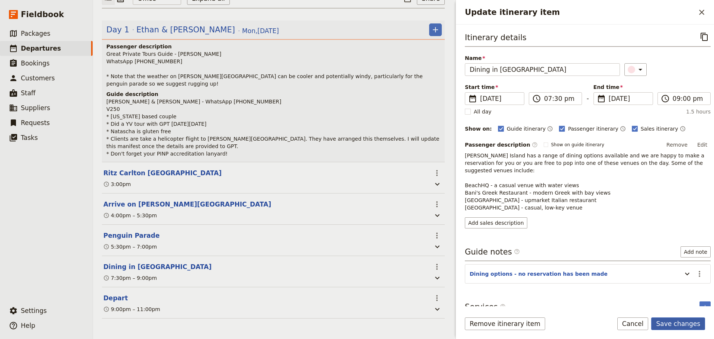
click at [672, 322] on button "Save changes" at bounding box center [678, 323] width 54 height 13
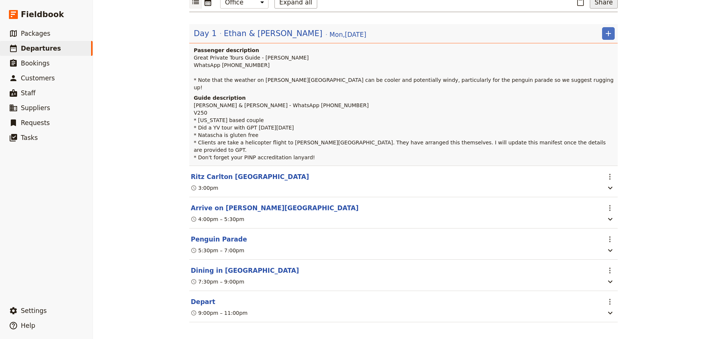
click at [598, 8] on button "Share" at bounding box center [604, 2] width 28 height 13
click at [590, 17] on span "Guide itinerary" at bounding box center [578, 18] width 39 height 7
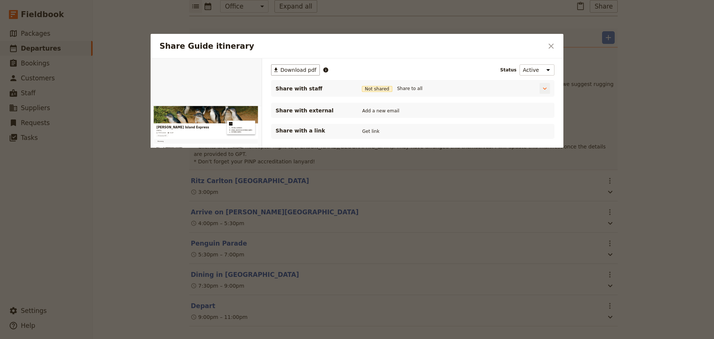
scroll to position [0, 0]
click at [404, 89] on button "Share to all" at bounding box center [409, 88] width 29 height 8
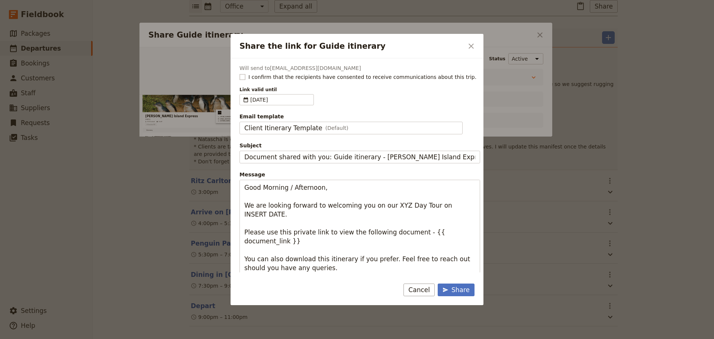
click at [242, 80] on rect "Share the link for Guide itinerary" at bounding box center [242, 77] width 6 height 6
click at [239, 73] on input "I confirm that the recipients have consented to receive communications about th…" at bounding box center [239, 73] width 0 height 0
checkbox input "true"
click at [278, 124] on span "Client Itinerary Template" at bounding box center [283, 127] width 78 height 9
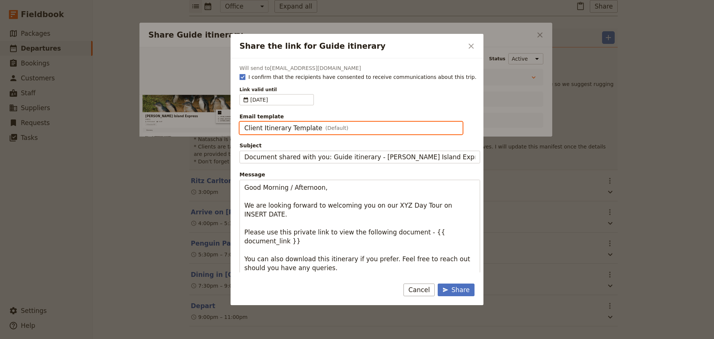
click at [244, 122] on input "Client Itinerary Template" at bounding box center [244, 122] width 0 height 0
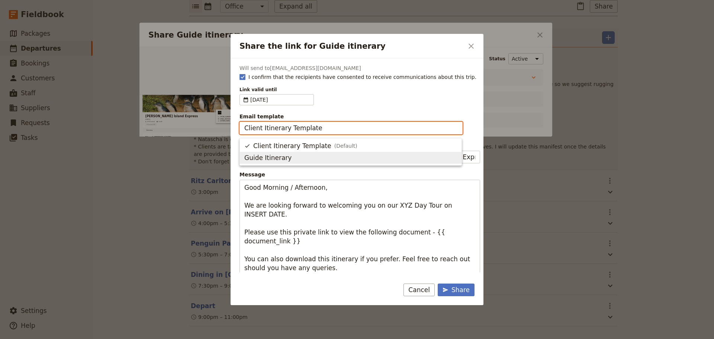
click at [270, 155] on span "Guide Itinerary" at bounding box center [267, 157] width 47 height 9
type input "Guide Itinerary"
type input "TOUR NAME & Date"
type textarea "Hi {{ contact_name }} Please find a link to your upcoming tour of Phillip Islan…"
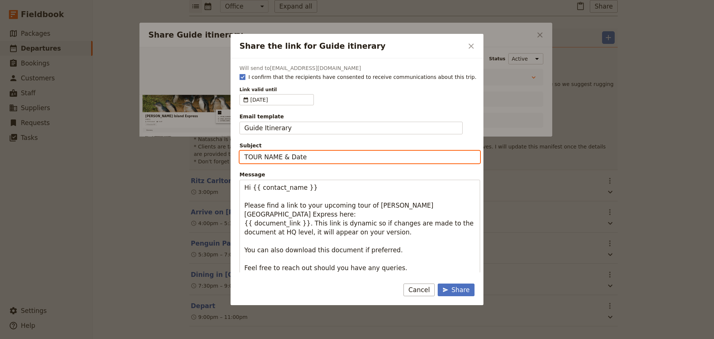
drag, startPoint x: 235, startPoint y: 158, endPoint x: 204, endPoint y: 158, distance: 31.2
click at [202, 338] on div "Share the link for Guide itinerary ​ Will send to allanlarsenwork65@gmail.com I…" at bounding box center [357, 339] width 714 height 0
type input "PI Express - Monday 8 Sept"
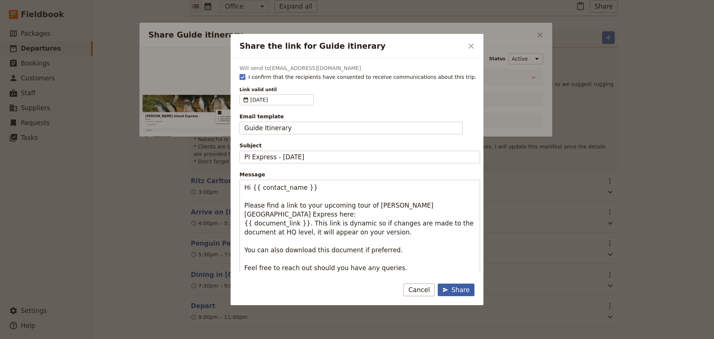
click at [448, 292] on icon "Share the link for Guide itinerary" at bounding box center [445, 290] width 6 height 6
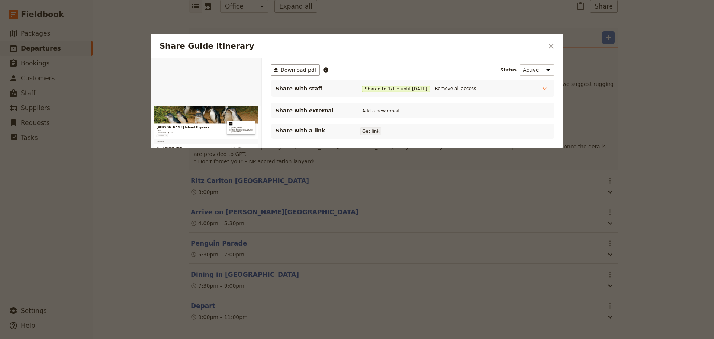
click at [366, 133] on button "Get link" at bounding box center [370, 131] width 21 height 8
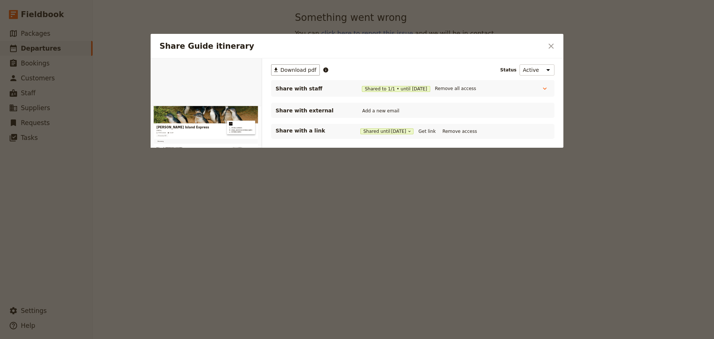
click at [550, 43] on icon "Close dialog" at bounding box center [550, 46] width 9 height 9
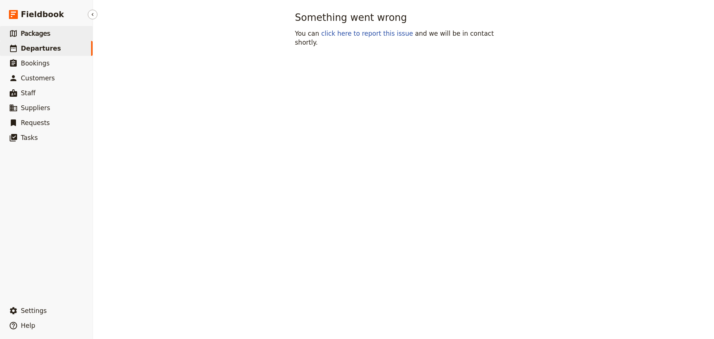
click at [28, 36] on span "Packages" at bounding box center [35, 33] width 29 height 7
